Goal: Find contact information: Find contact information

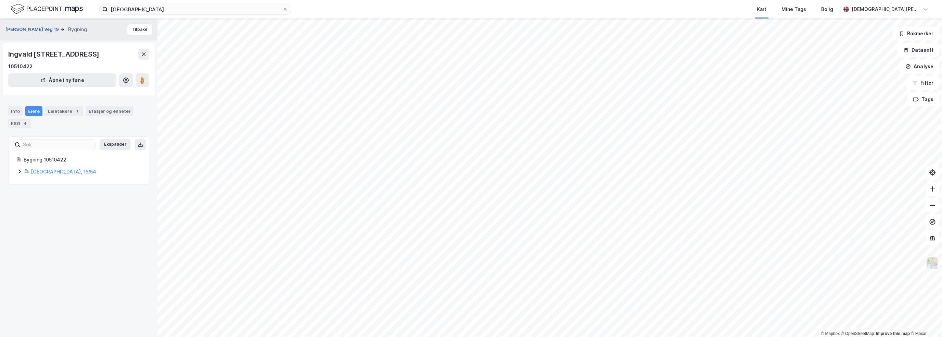
click at [37, 31] on button "[PERSON_NAME] Veg 19" at bounding box center [32, 29] width 55 height 7
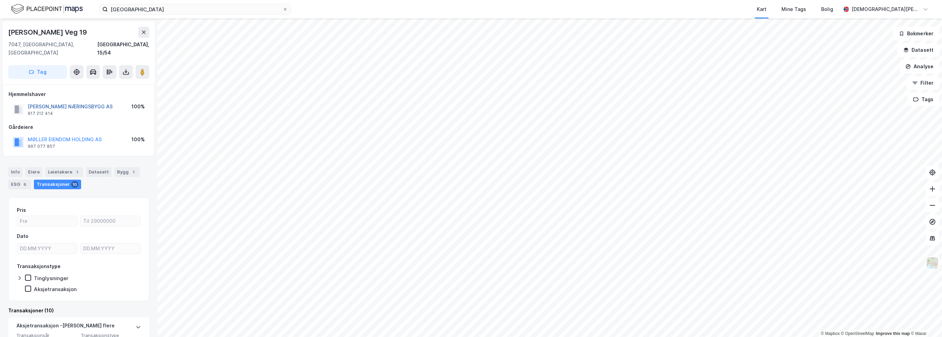
click at [0, 0] on button "[PERSON_NAME] NÆRINGSBYGG AS" at bounding box center [0, 0] width 0 height 0
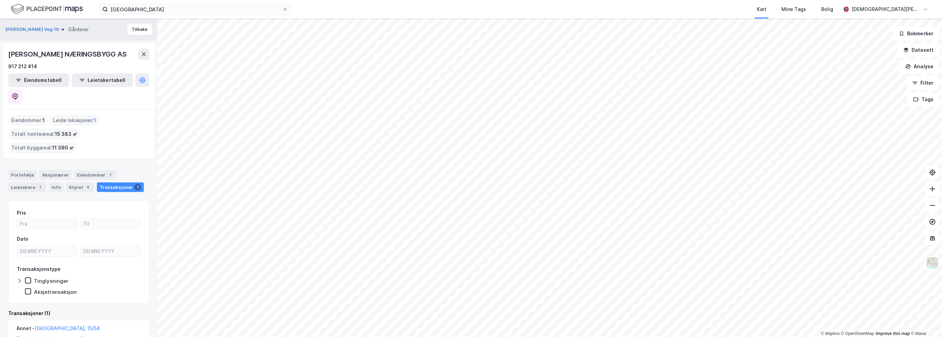
click at [71, 60] on div "[PERSON_NAME] NÆRINGSBYGG AS" at bounding box center [67, 54] width 119 height 11
click at [22, 90] on button at bounding box center [15, 97] width 14 height 14
